Goal: Task Accomplishment & Management: Manage account settings

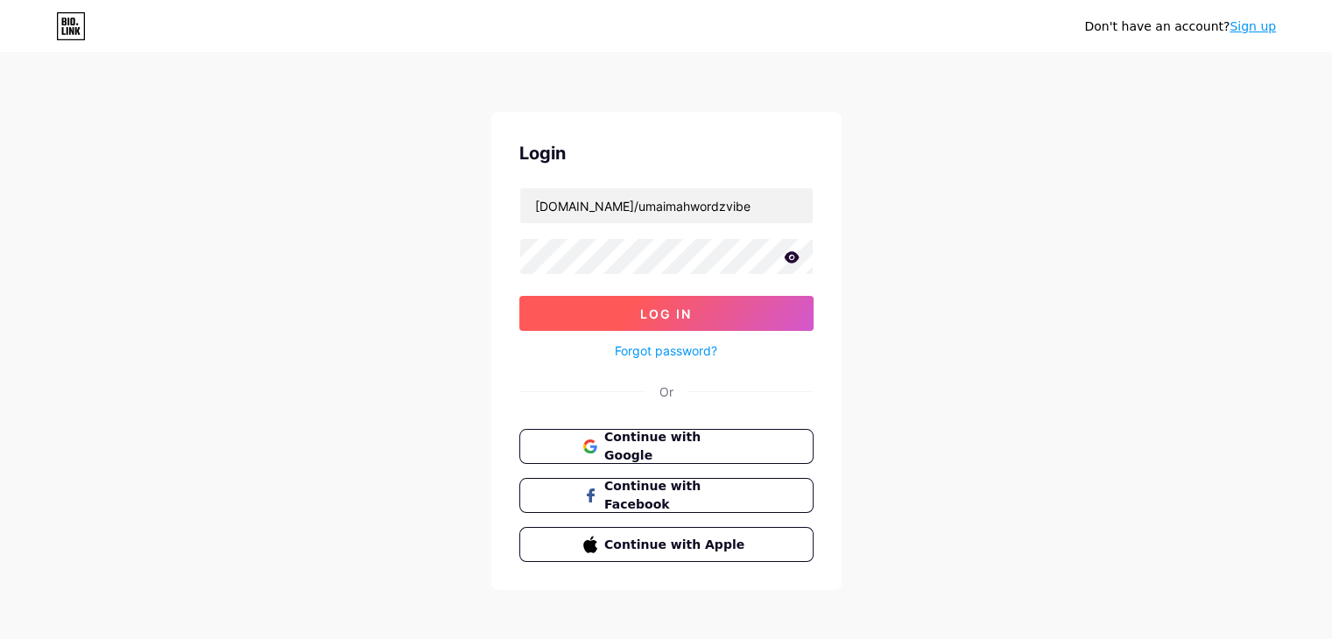
click at [653, 309] on span "Log In" at bounding box center [666, 313] width 52 height 15
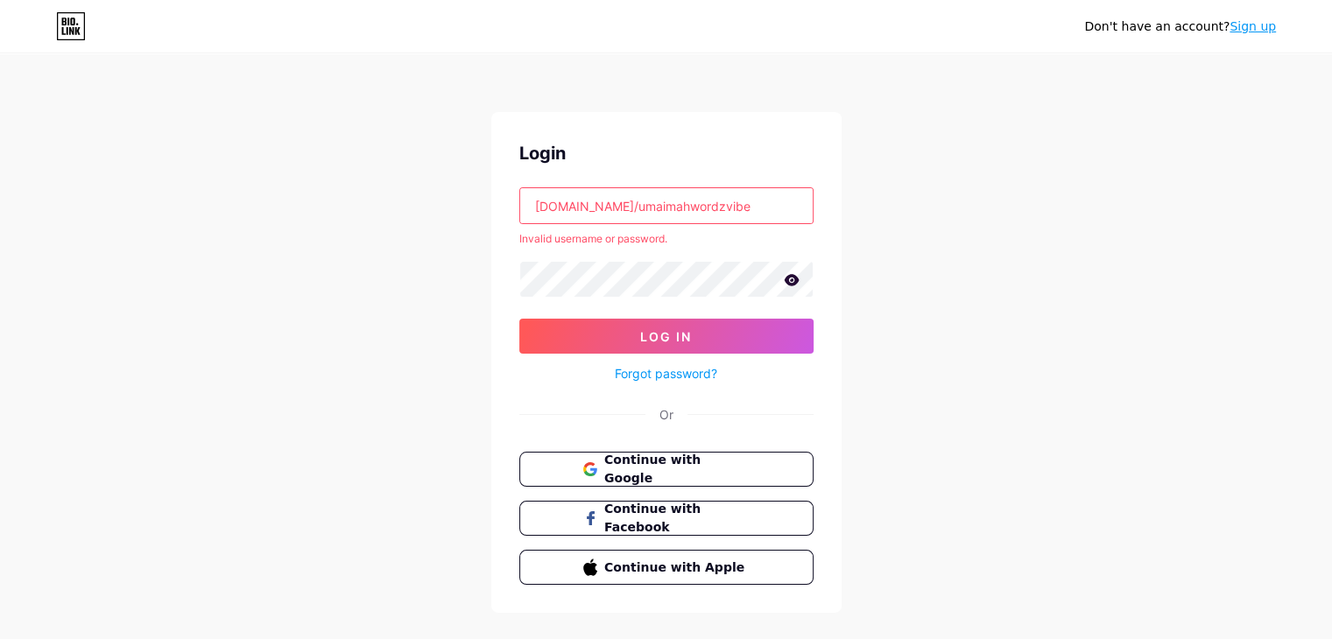
click at [555, 205] on input "[DOMAIN_NAME]/umaimahwordzvibe" at bounding box center [666, 205] width 292 height 35
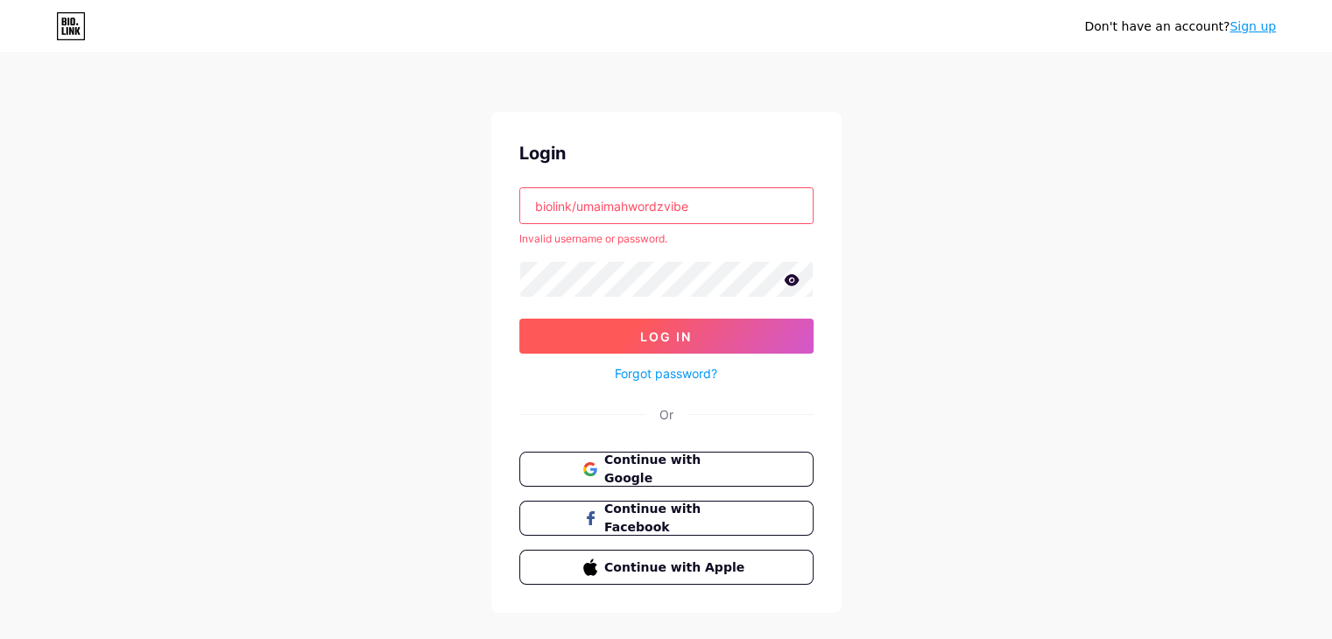
click at [672, 334] on span "Log In" at bounding box center [666, 336] width 52 height 15
click at [788, 277] on icon at bounding box center [791, 279] width 15 height 11
drag, startPoint x: 579, startPoint y: 207, endPoint x: 483, endPoint y: 206, distance: 95.4
click at [483, 206] on div "Don't have an account? Sign up Login biolink/umaimahwordzvibe Invalid username …" at bounding box center [666, 334] width 1332 height 669
type input "umaimahwordzvibe"
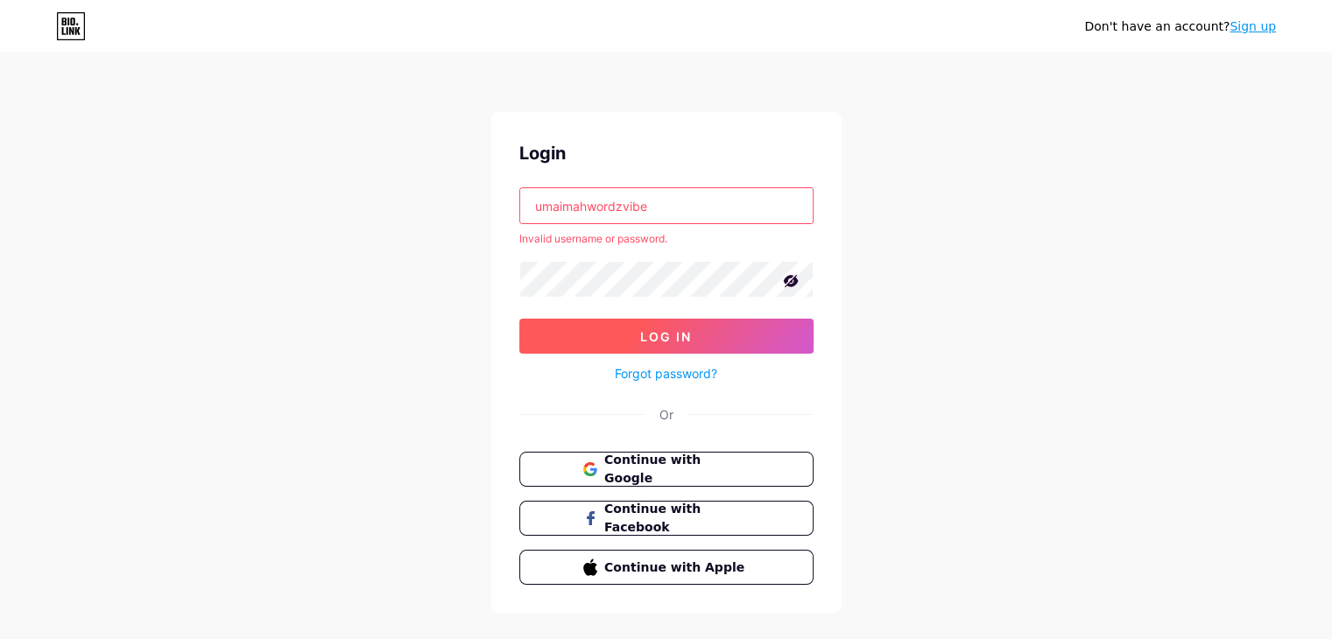
click at [641, 335] on span "Log In" at bounding box center [666, 336] width 52 height 15
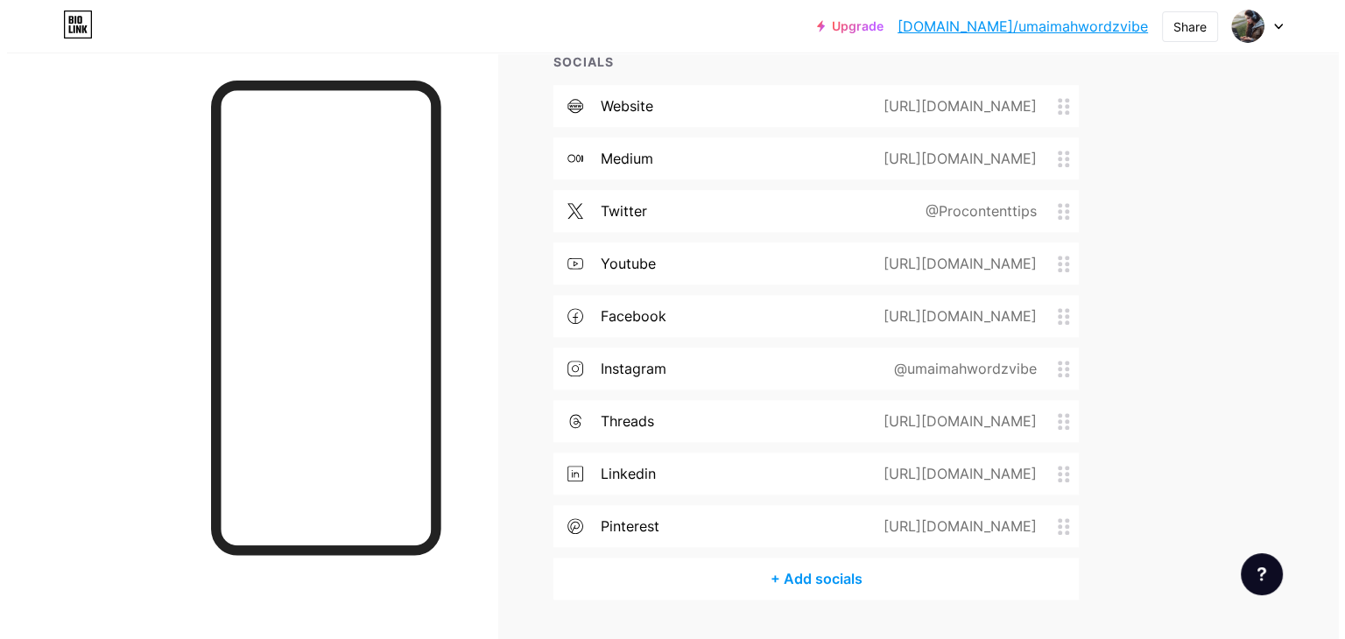
scroll to position [1243, 0]
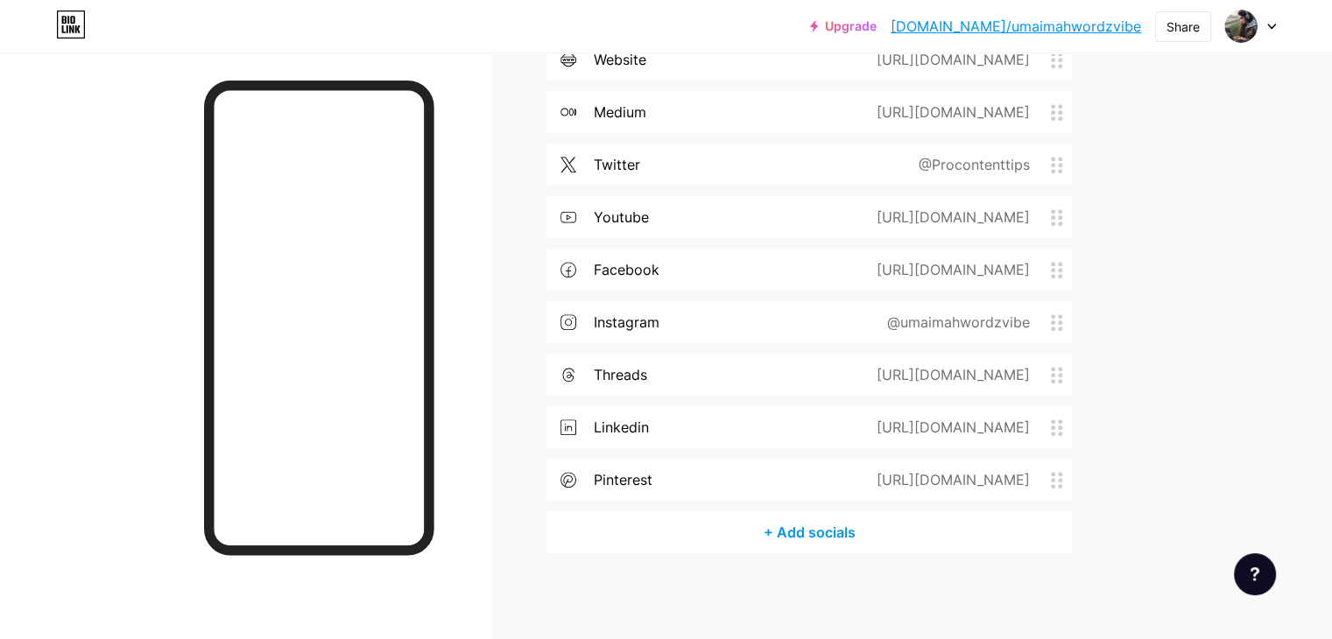
click at [872, 528] on div "+ Add socials" at bounding box center [808, 532] width 525 height 42
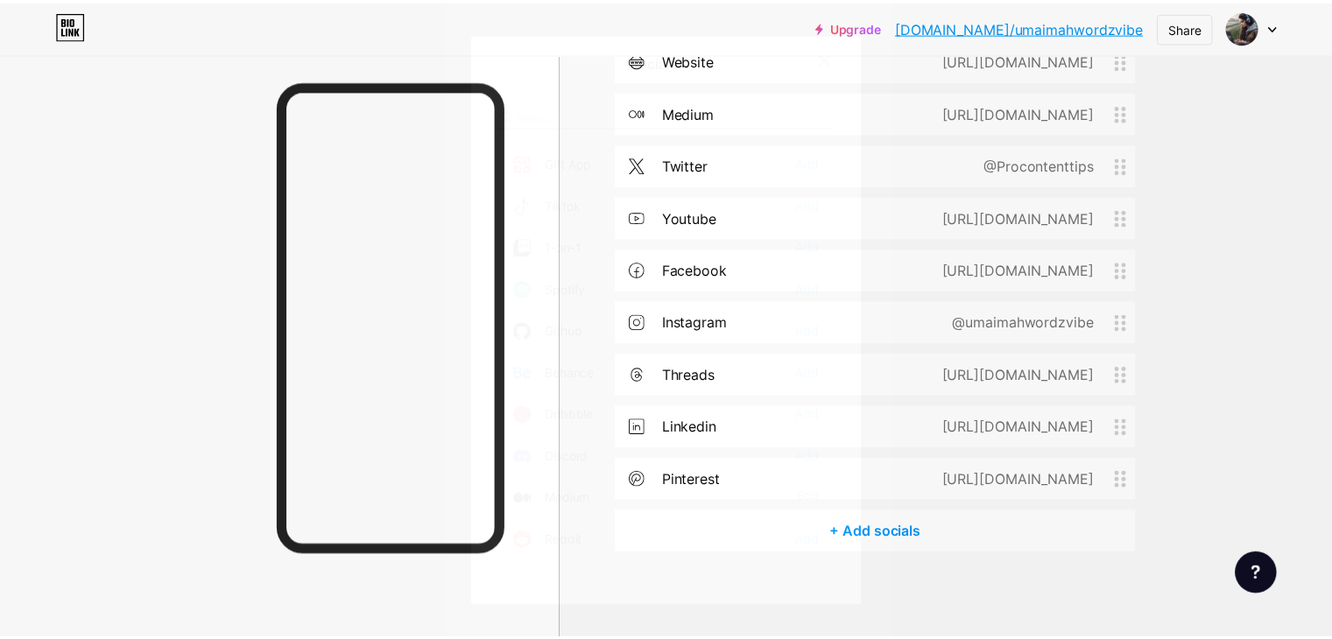
scroll to position [0, 0]
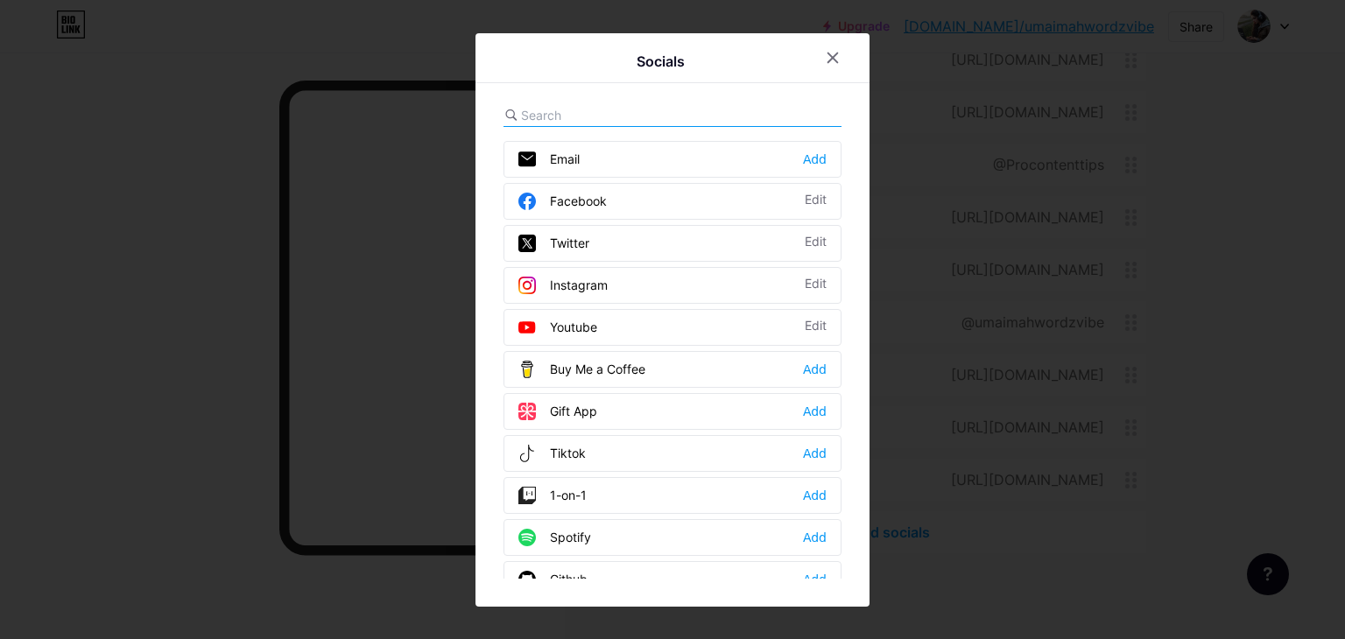
click at [638, 113] on input "text" at bounding box center [617, 115] width 193 height 18
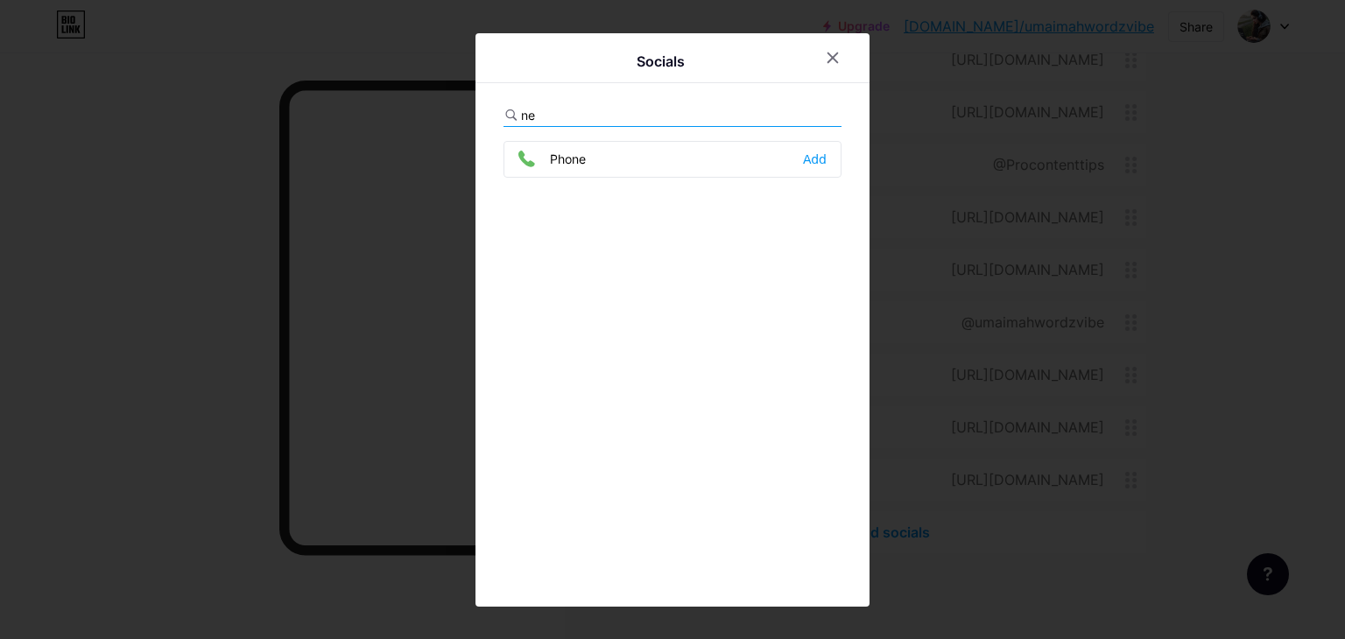
type input "n"
type input "linked"
click at [827, 57] on icon at bounding box center [833, 58] width 14 height 14
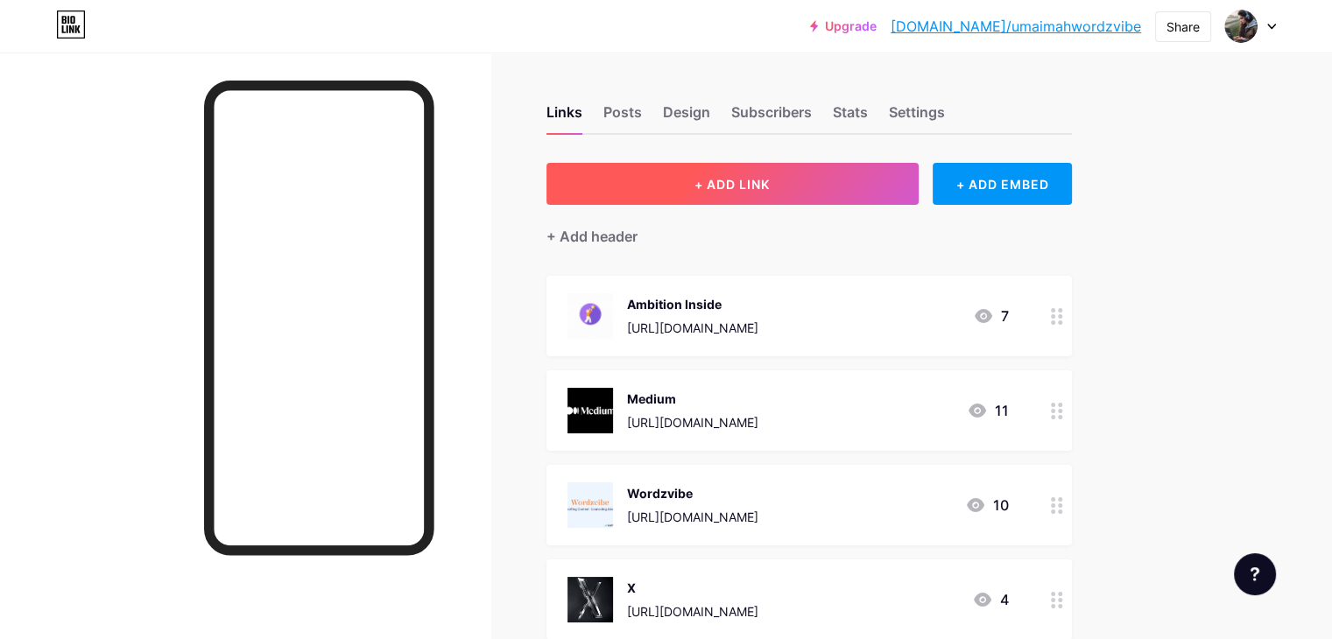
click at [770, 190] on span "+ ADD LINK" at bounding box center [731, 184] width 75 height 15
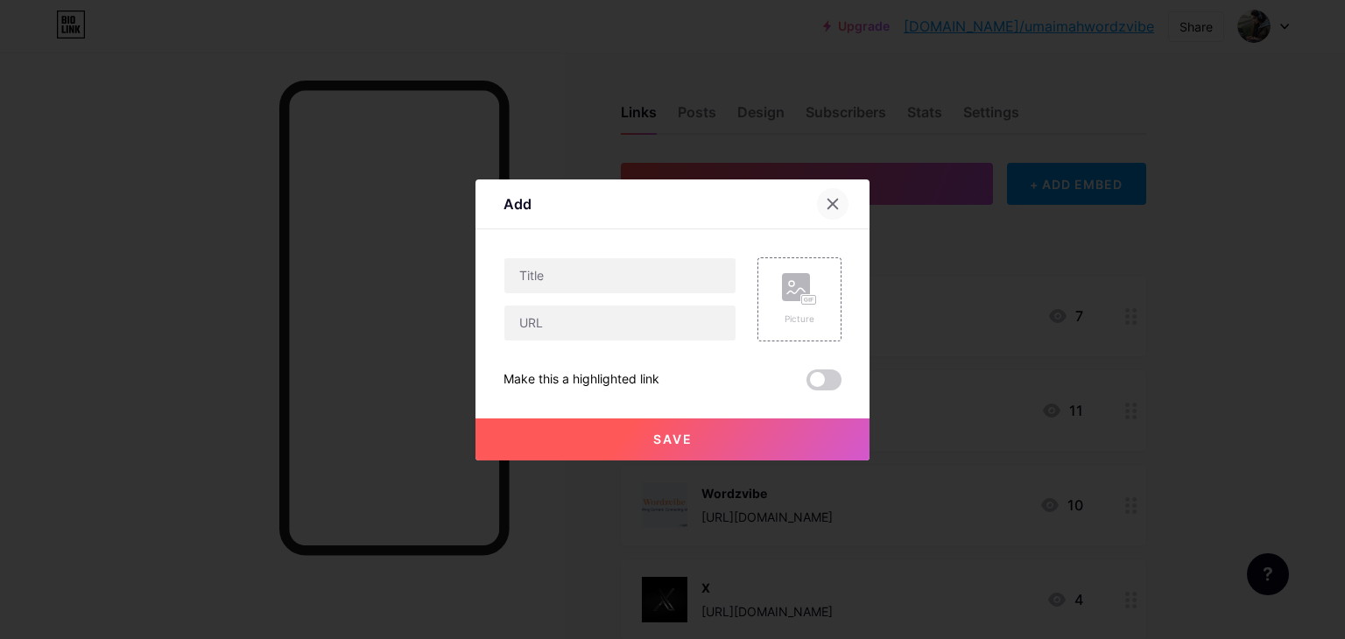
click at [837, 199] on icon at bounding box center [833, 204] width 10 height 10
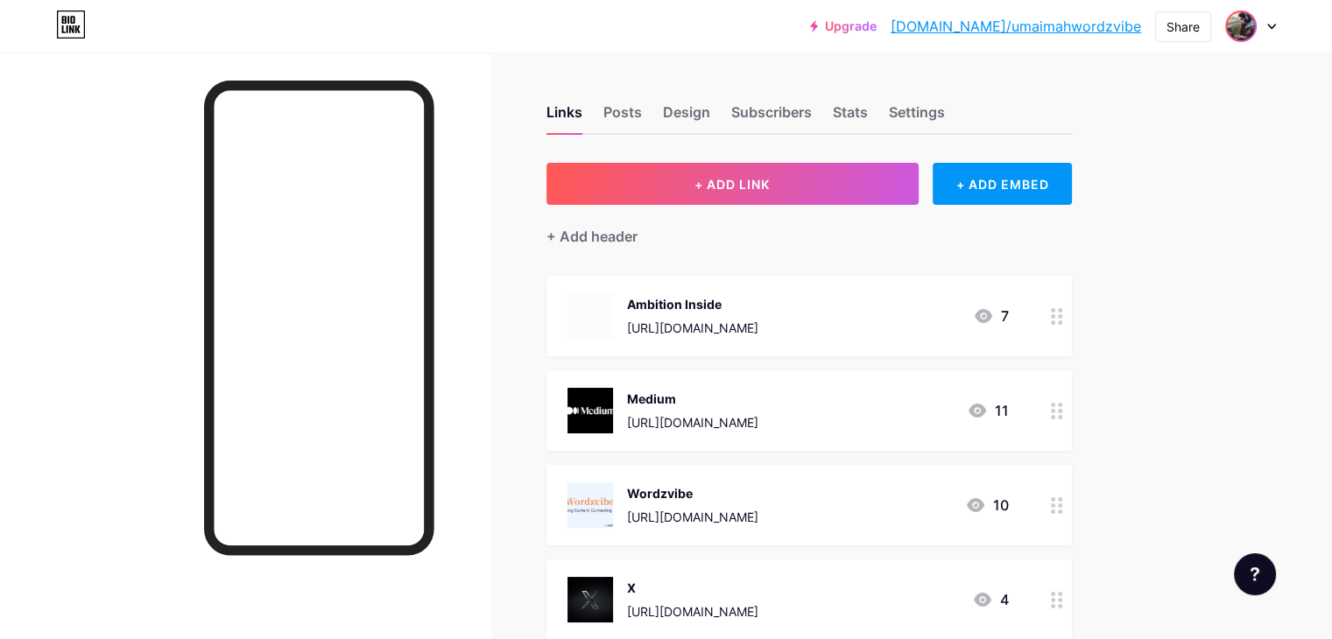
click at [1250, 29] on img at bounding box center [1241, 26] width 28 height 28
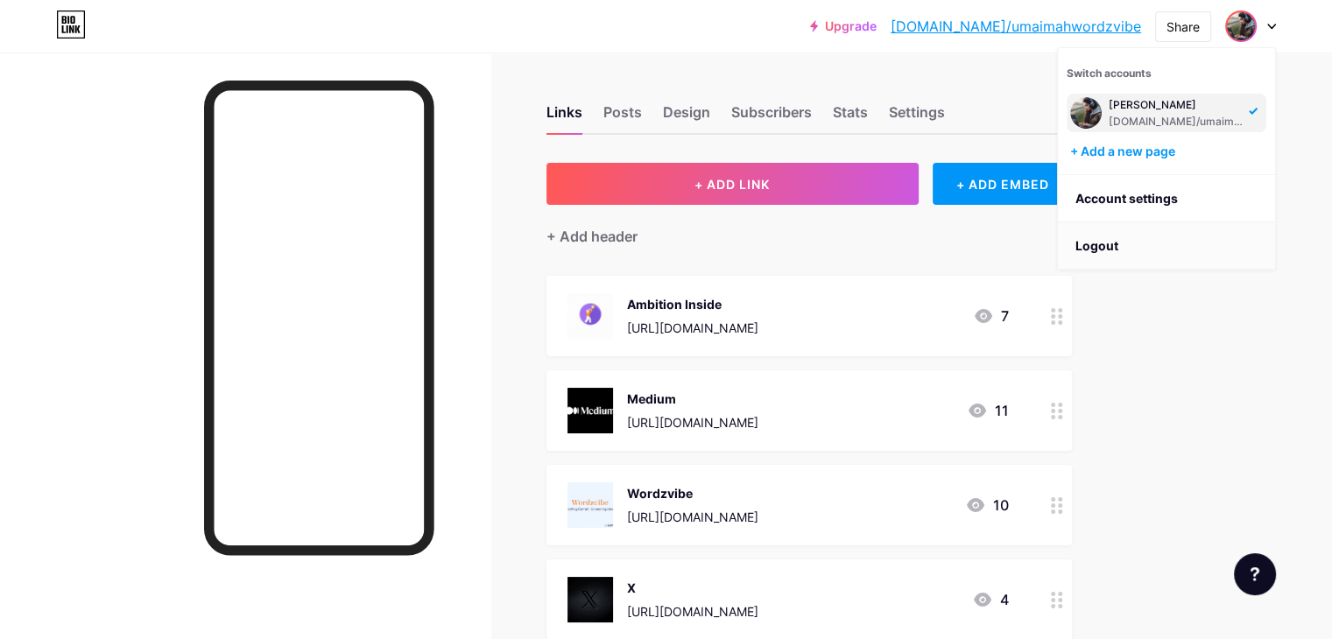
click at [1100, 244] on li "Logout" at bounding box center [1166, 245] width 217 height 47
